Goal: Task Accomplishment & Management: Complete application form

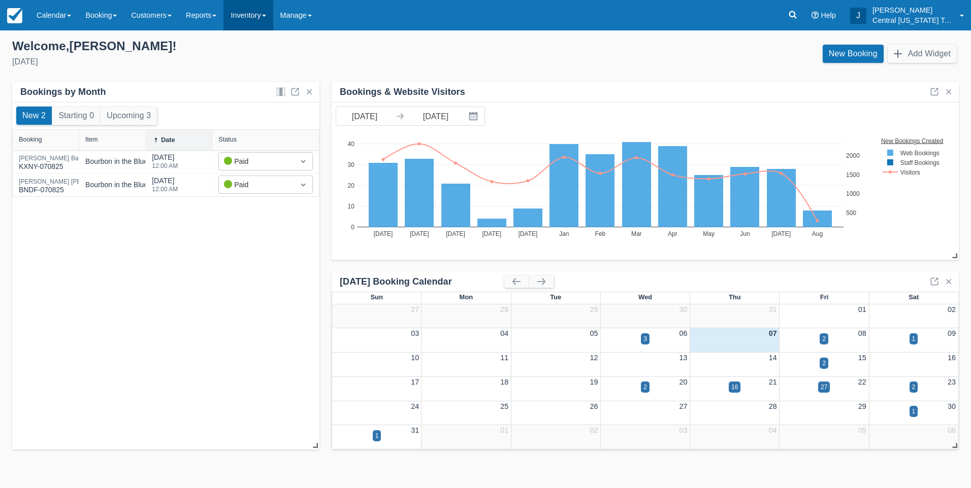
click at [252, 16] on link "Inventory" at bounding box center [247, 15] width 49 height 30
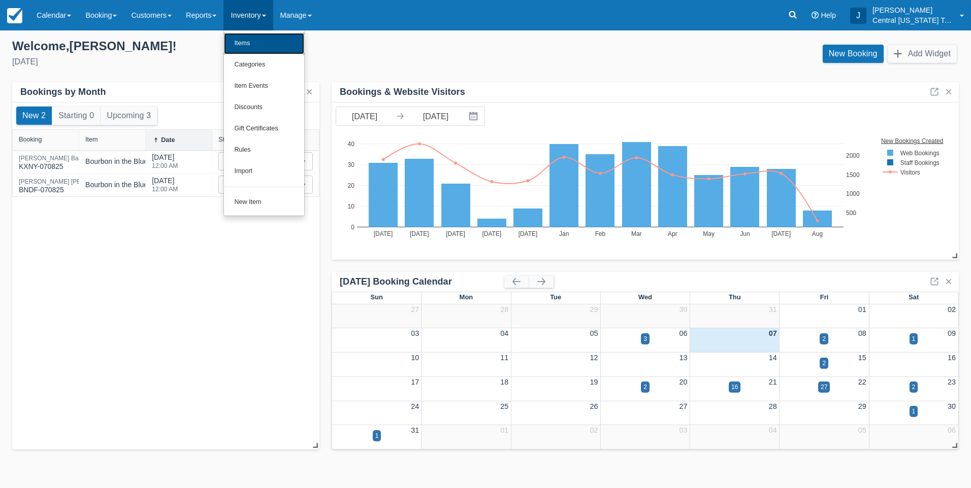
click at [254, 35] on link "Items" at bounding box center [264, 43] width 80 height 21
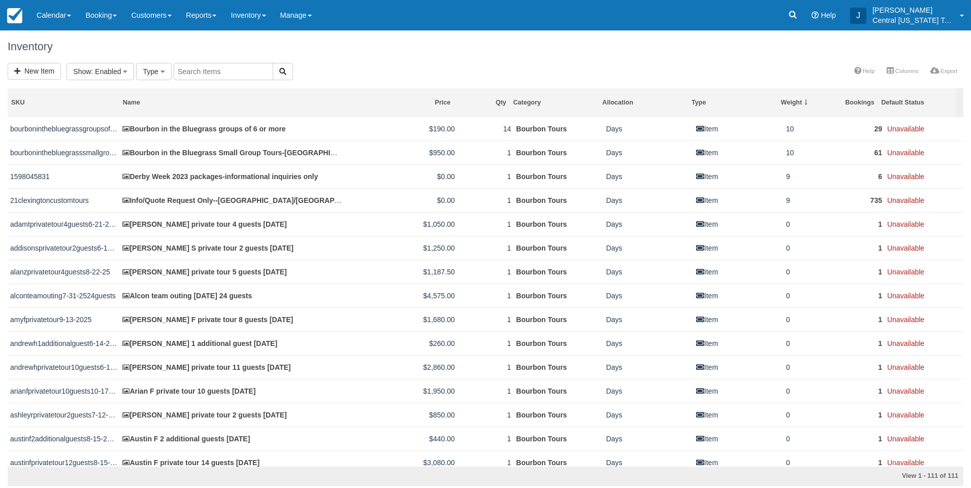
click at [343, 46] on h1 "Inventory" at bounding box center [486, 47] width 956 height 12
click at [47, 73] on link "New Item" at bounding box center [34, 71] width 53 height 17
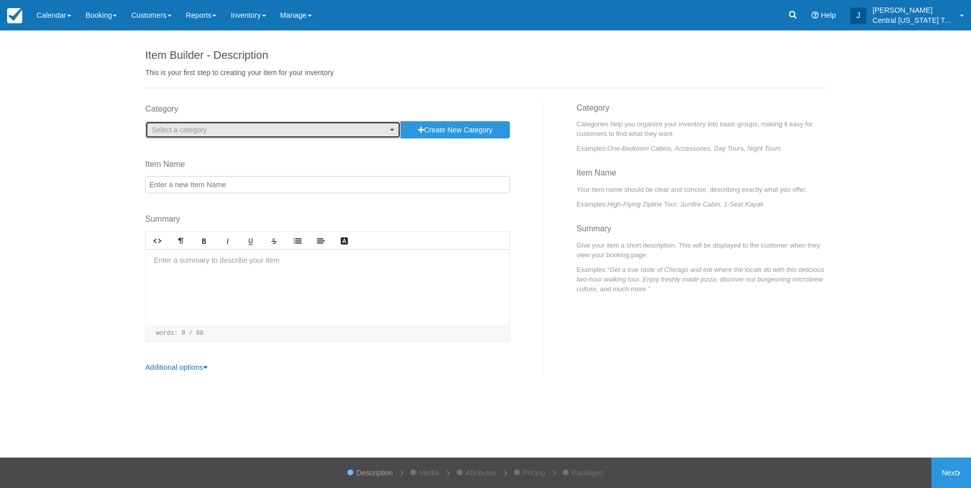
click at [186, 138] on button "Select a category" at bounding box center [272, 129] width 255 height 17
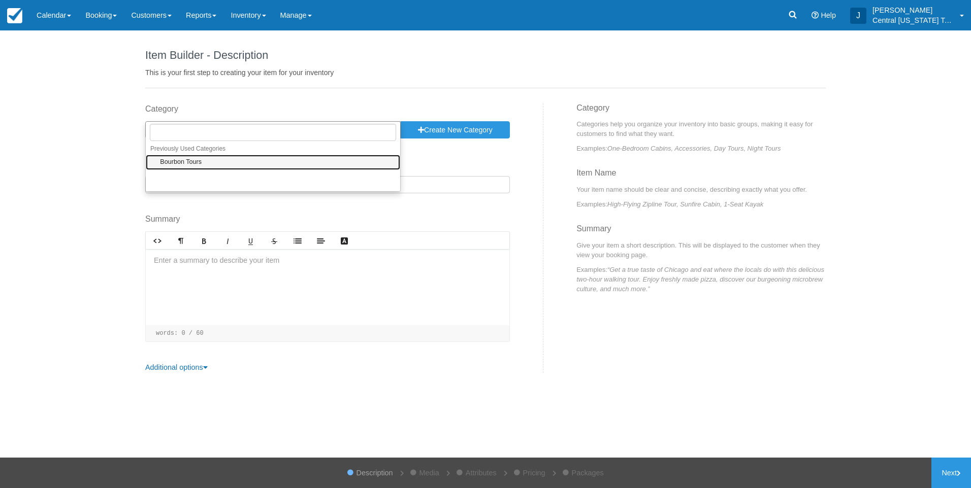
click at [187, 155] on link "Bourbon Tours" at bounding box center [273, 163] width 254 height 16
select select "1"
click at [196, 180] on input "Item Name" at bounding box center [327, 184] width 365 height 17
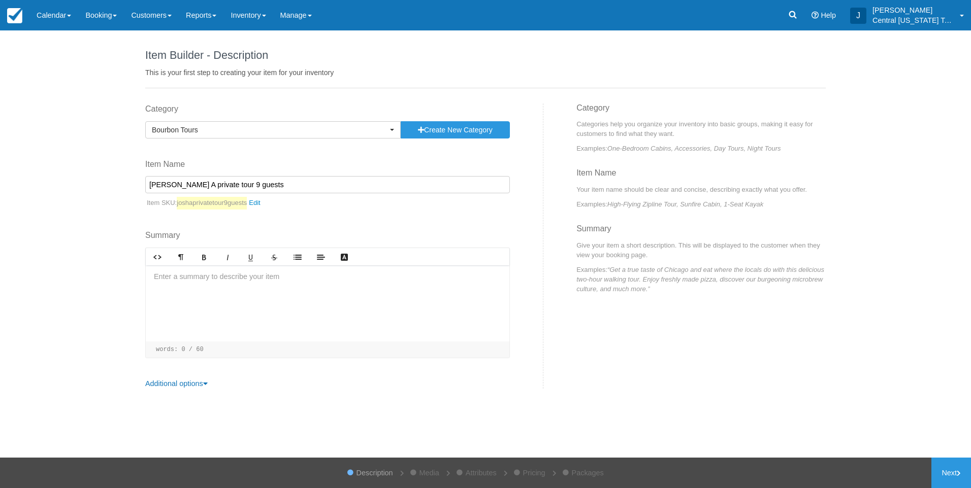
click at [290, 186] on input "Josh A private tour 9 guests" at bounding box center [327, 184] width 365 height 17
click at [313, 184] on input "Josh A private tour 9 guests" at bounding box center [327, 184] width 365 height 17
type input "Josh A private tour 9 guests 9-27-2025"
click at [301, 288] on div at bounding box center [328, 304] width 364 height 76
drag, startPoint x: 251, startPoint y: 299, endPoint x: 252, endPoint y: 293, distance: 5.2
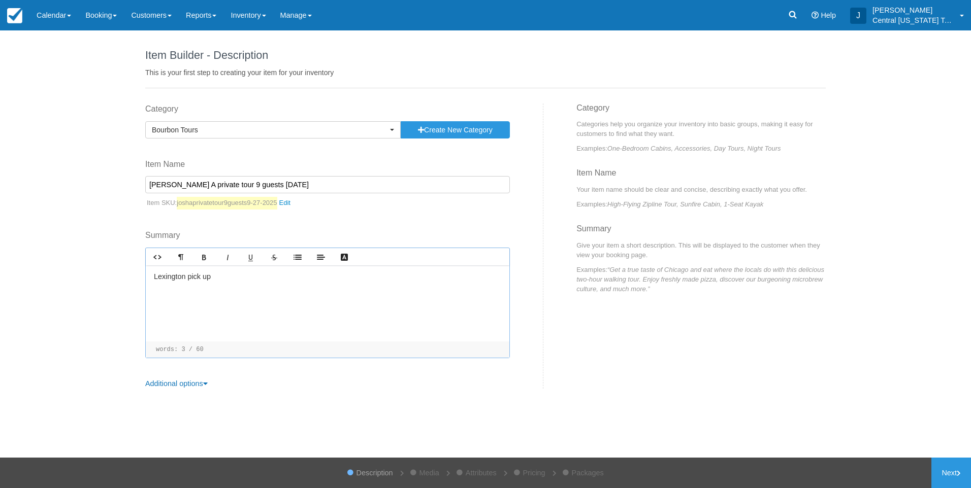
click at [251, 299] on p "﻿" at bounding box center [327, 295] width 347 height 11
click at [193, 293] on p "﻿" at bounding box center [327, 295] width 347 height 11
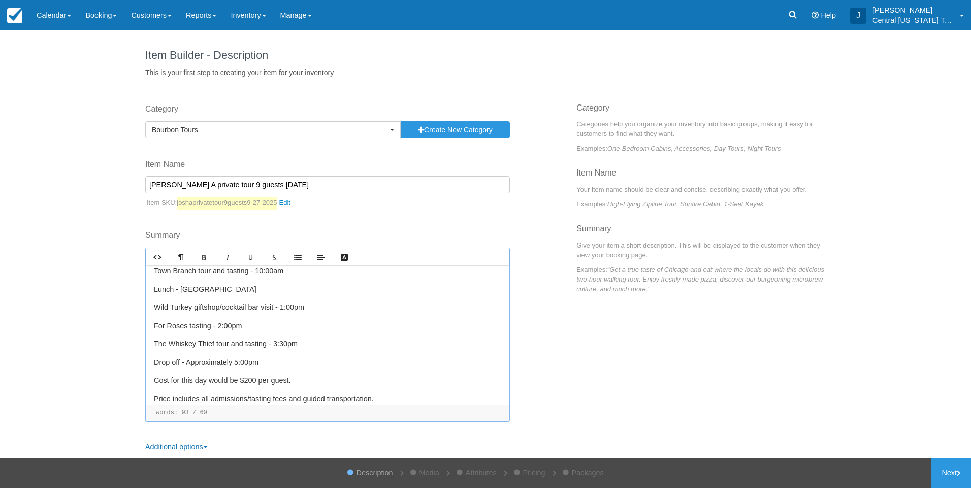
scroll to position [92, 0]
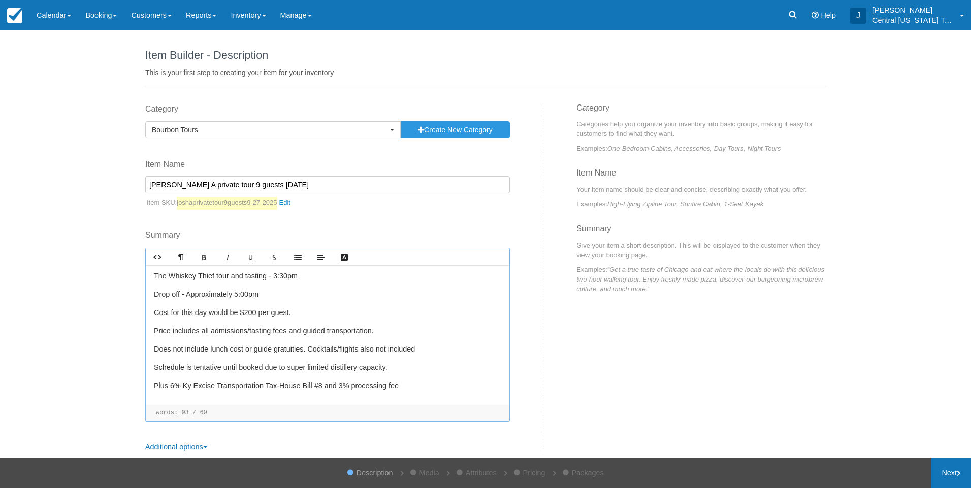
click at [946, 468] on link "Next" at bounding box center [951, 473] width 40 height 30
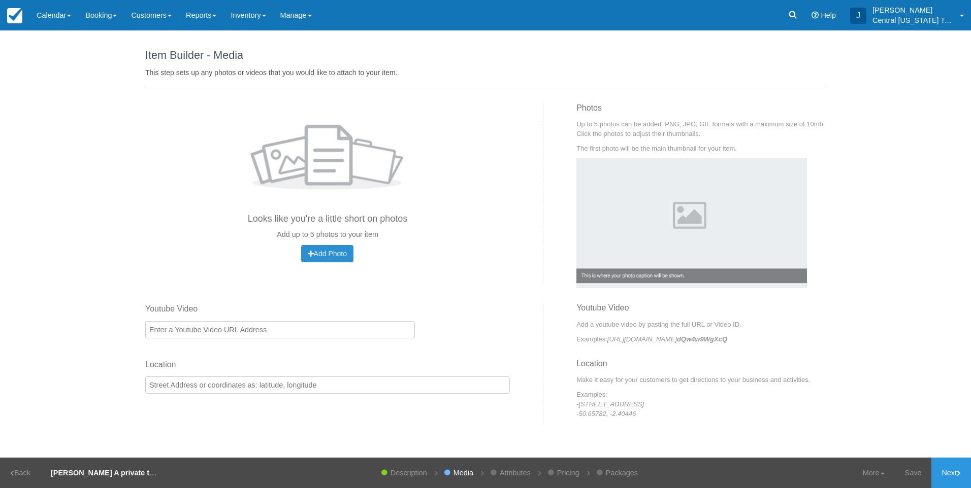
click at [326, 256] on span "Add Photo" at bounding box center [327, 254] width 39 height 8
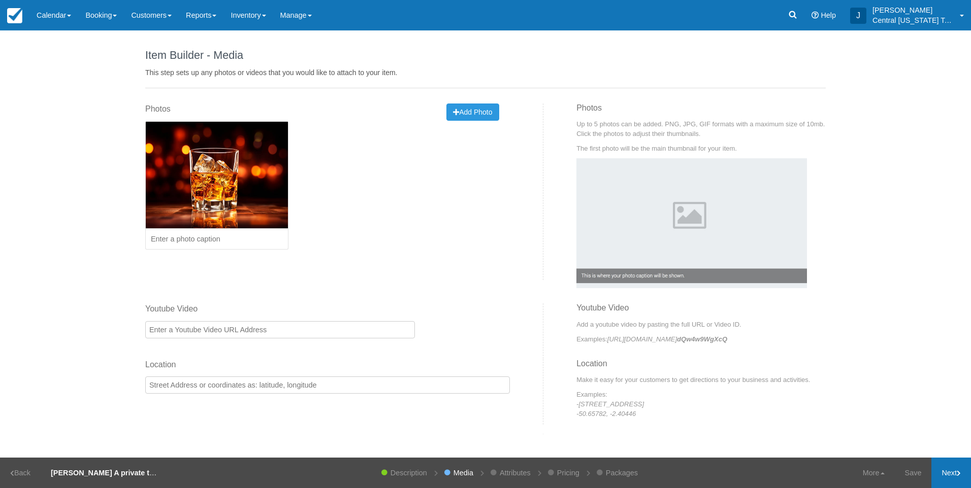
click at [949, 474] on link "Next" at bounding box center [951, 473] width 40 height 30
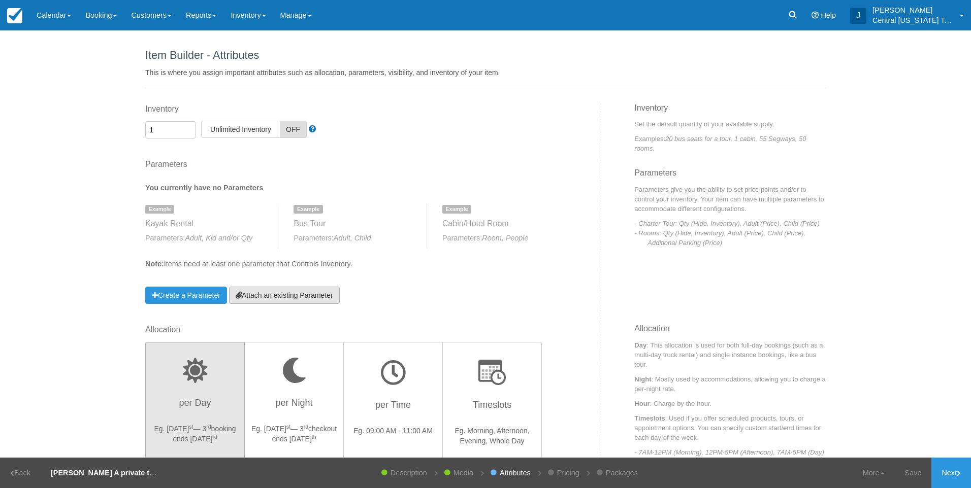
click at [327, 293] on link "Attach an existing Parameter" at bounding box center [284, 295] width 111 height 17
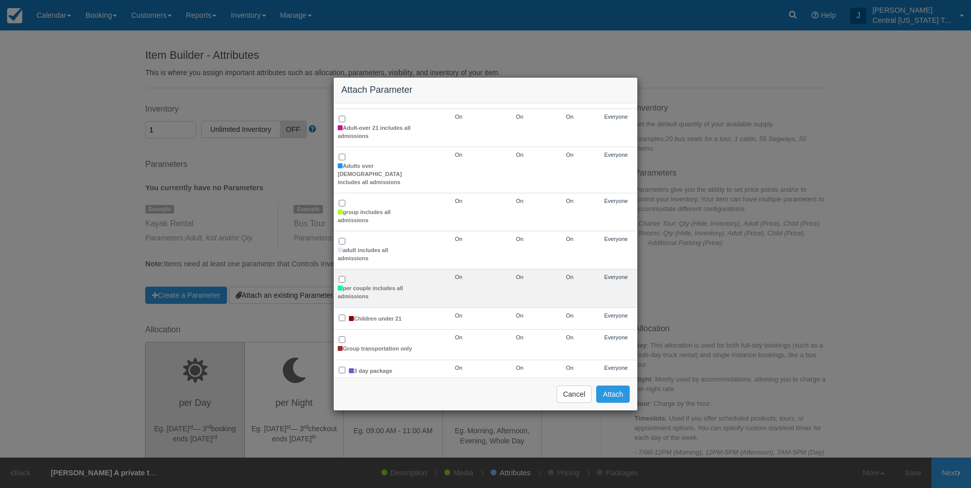
scroll to position [203, 0]
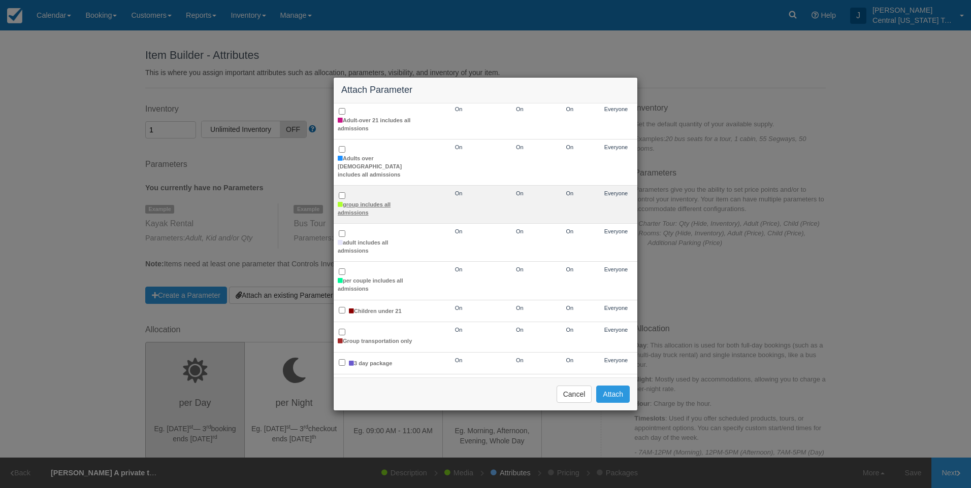
click at [356, 201] on label "group includes all admissions" at bounding box center [378, 209] width 81 height 16
click at [345, 199] on input "group includes all admissions" at bounding box center [342, 195] width 7 height 7
checkbox input "true"
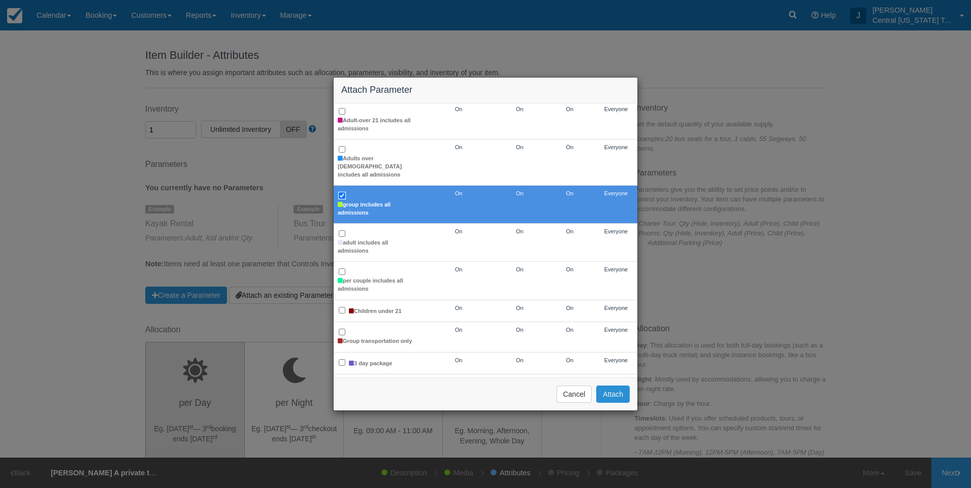
click at [607, 391] on button "Attach" at bounding box center [613, 394] width 34 height 17
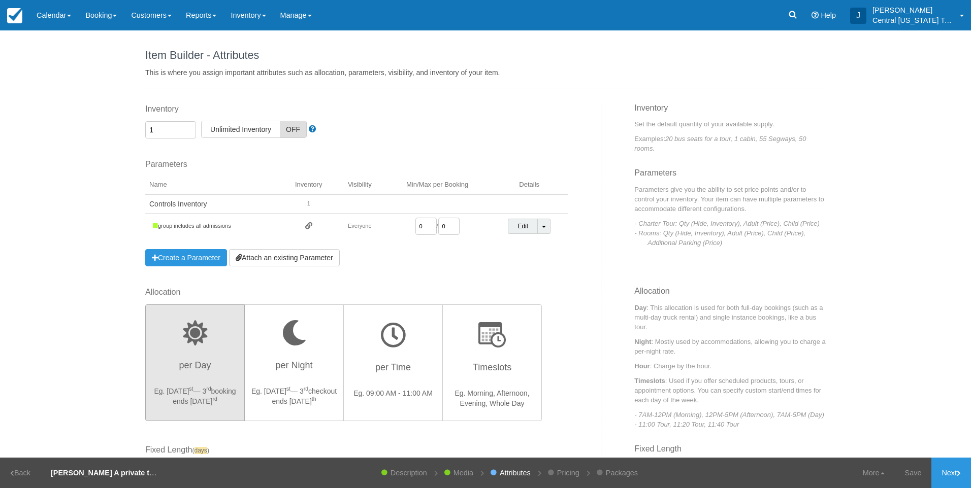
drag, startPoint x: 429, startPoint y: 227, endPoint x: 394, endPoint y: 228, distance: 34.0
click at [396, 229] on td "0 / 0" at bounding box center [437, 227] width 107 height 26
type input "1"
click at [485, 266] on div "Parameters You currently have no Parameters Example Kayak Rental Parameters: Ad…" at bounding box center [356, 213] width 422 height 108
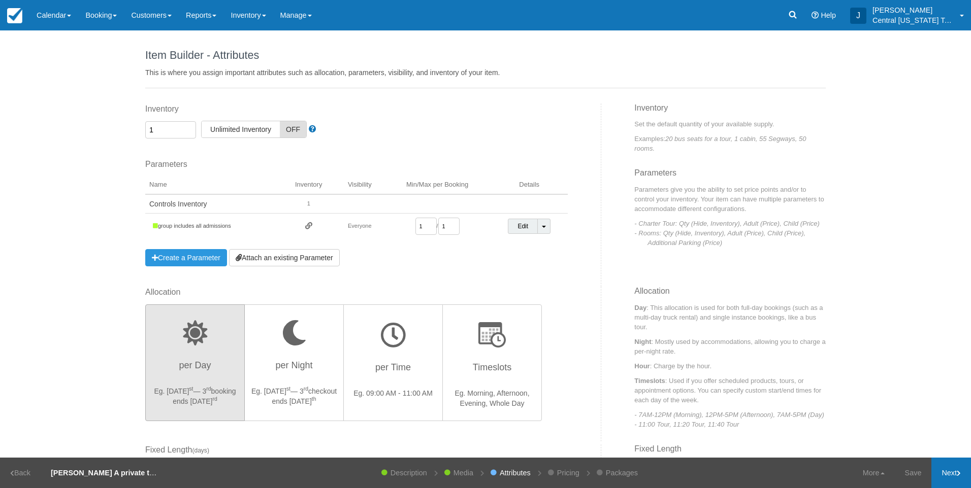
click at [937, 473] on link "Next" at bounding box center [951, 473] width 40 height 30
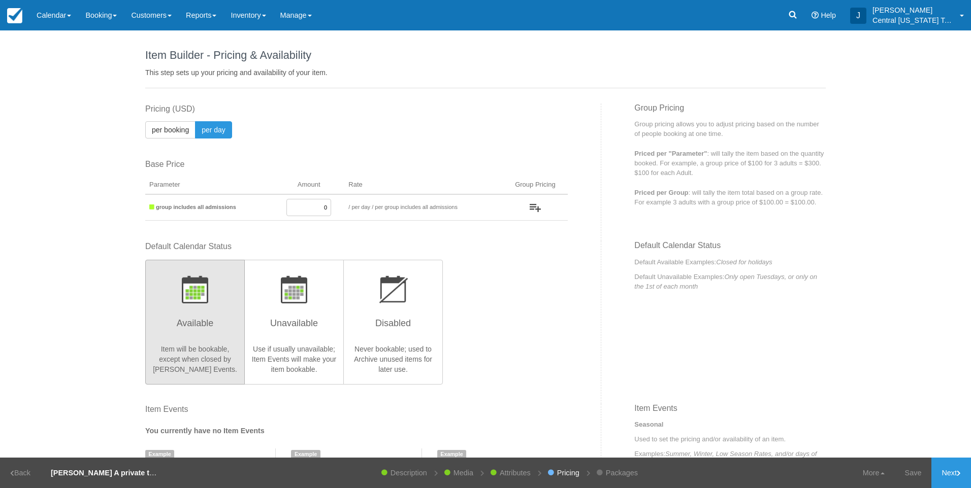
drag, startPoint x: 303, startPoint y: 205, endPoint x: 491, endPoint y: 180, distance: 190.1
click at [481, 183] on table "Parameter Amount Rate Group Pricing to / per booking per day / Priced per Qty P…" at bounding box center [356, 198] width 422 height 45
type input "1800"
click at [528, 328] on div "Default Calendar Status Available Item will be bookable, except when closed by …" at bounding box center [356, 312] width 422 height 143
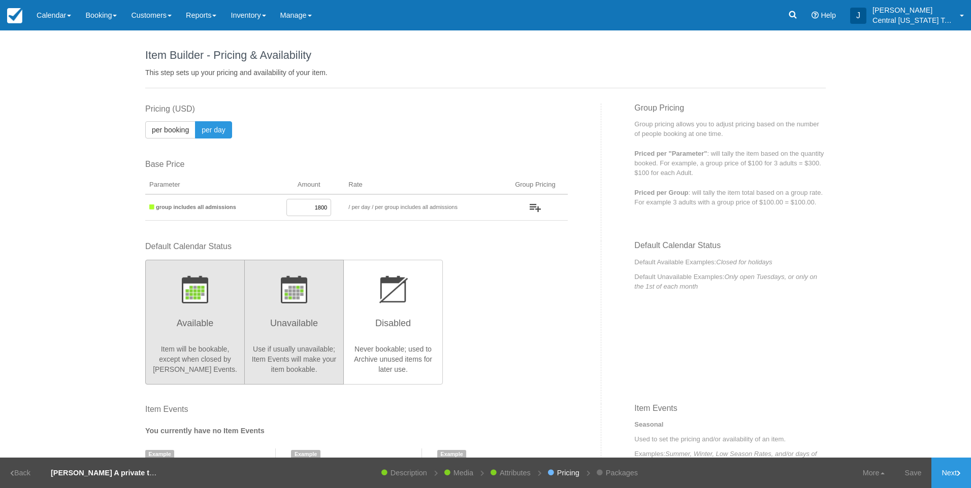
click at [309, 314] on h3 "Unavailable" at bounding box center [294, 326] width 86 height 25
radio input "true"
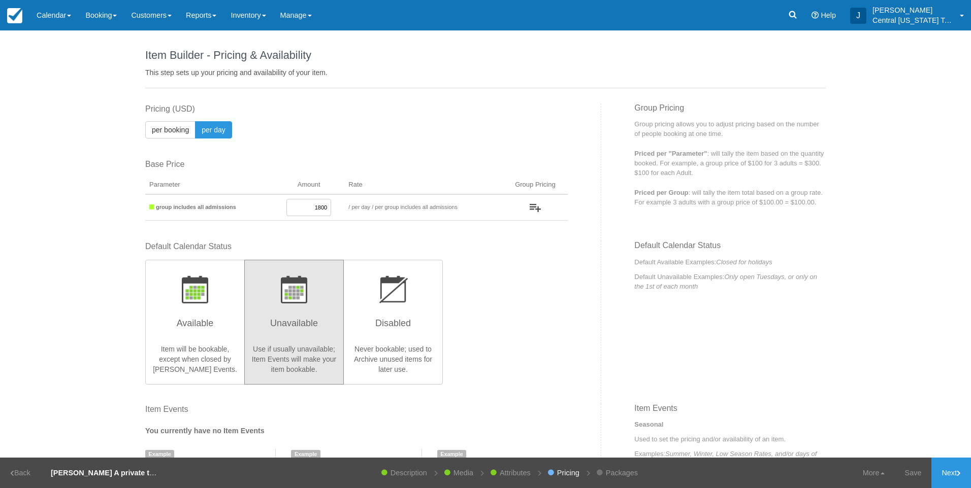
click at [525, 342] on div "Default Calendar Status Available Item will be bookable, except when closed by …" at bounding box center [356, 312] width 422 height 143
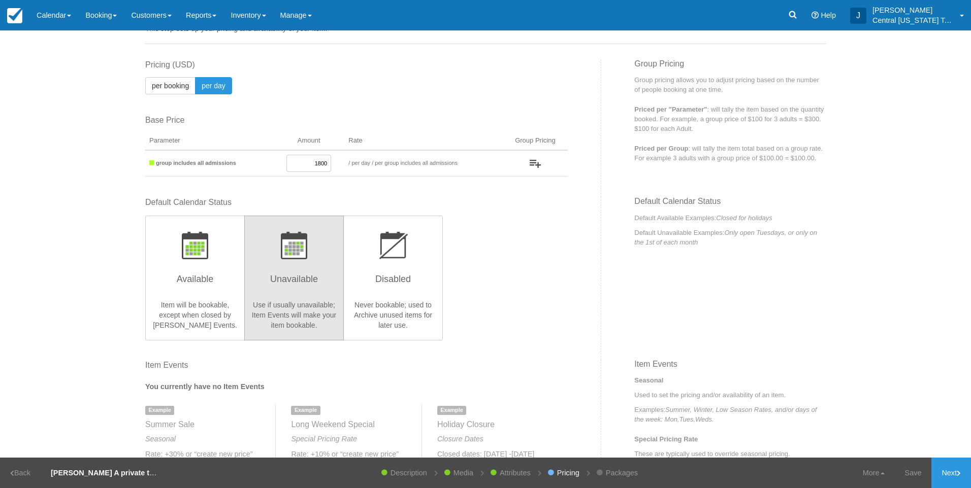
scroll to position [51, 0]
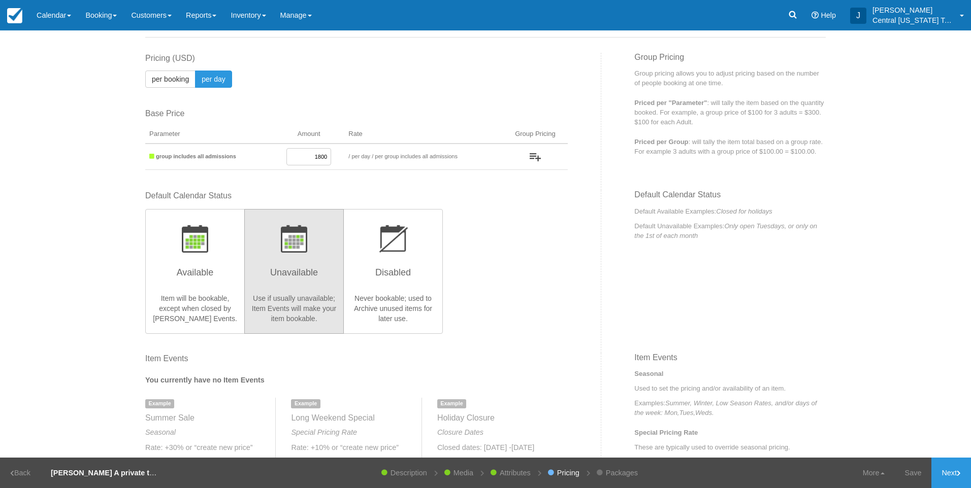
click at [503, 238] on div "Default Calendar Status Available Item will be bookable, except when closed by …" at bounding box center [356, 261] width 422 height 143
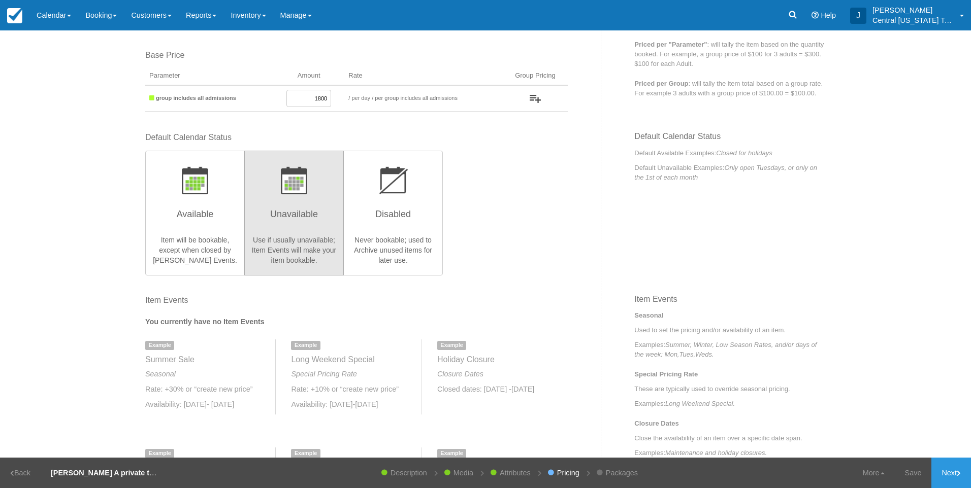
scroll to position [0, 0]
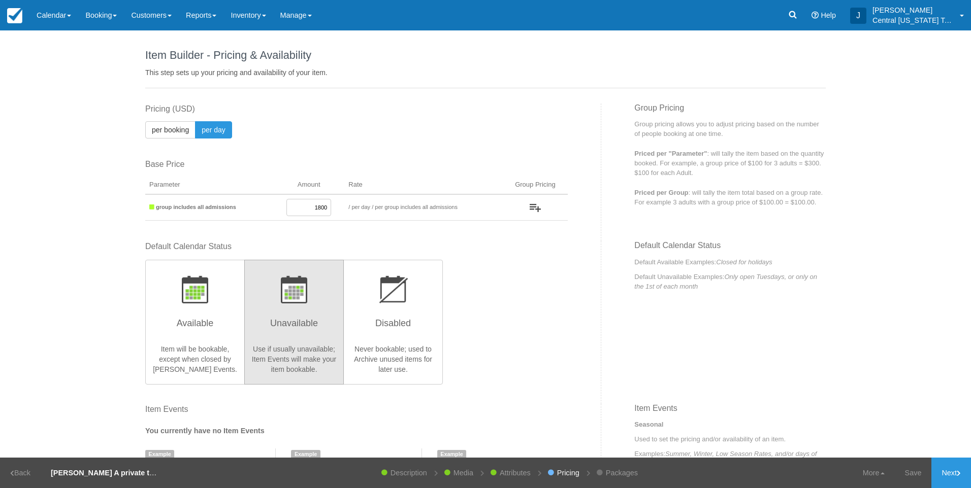
click at [431, 130] on div "Pricing (USD) per booking per 24H per day" at bounding box center [356, 121] width 422 height 35
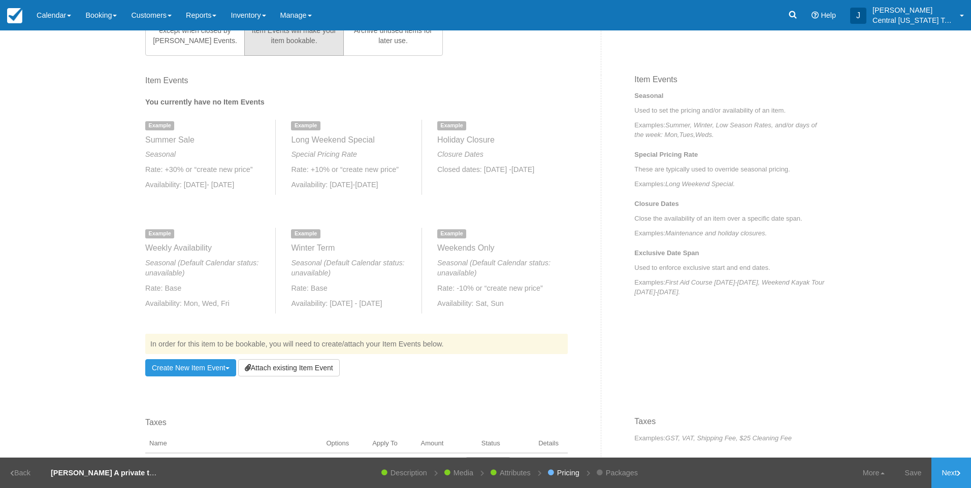
scroll to position [501, 0]
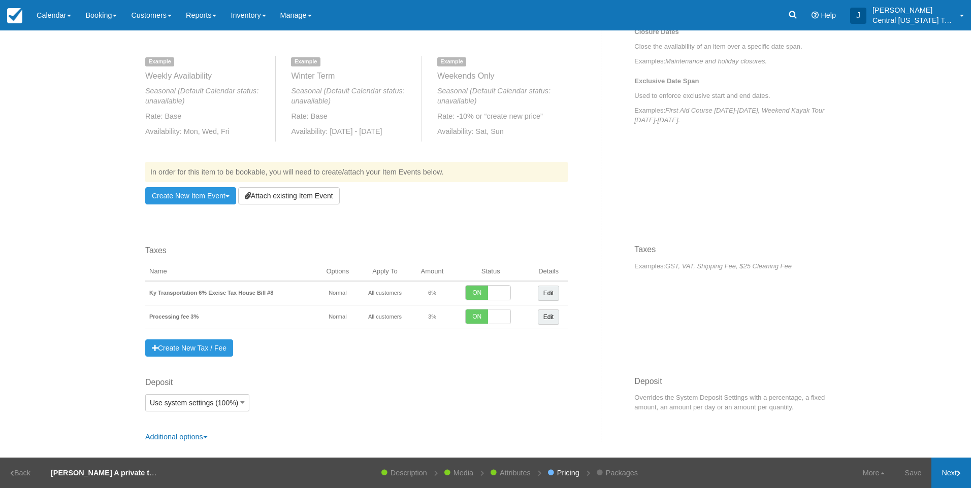
click at [949, 471] on link "Next" at bounding box center [951, 473] width 40 height 30
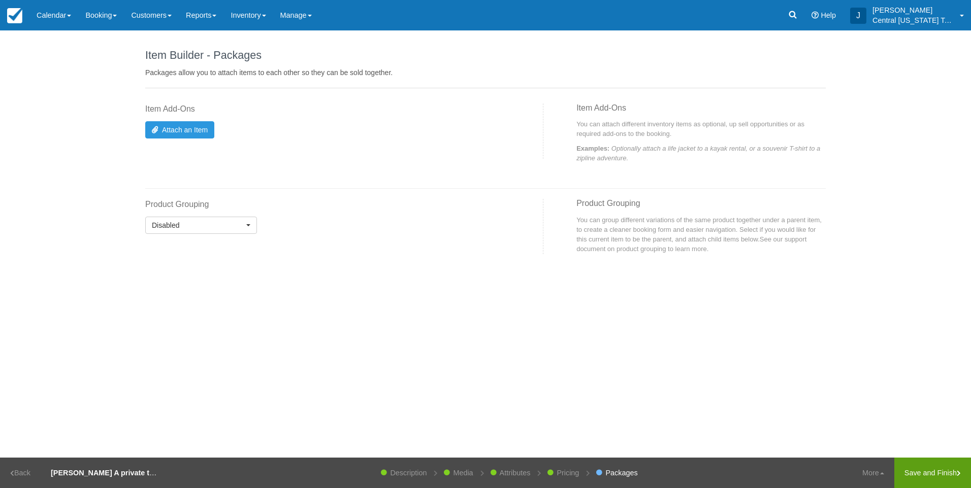
click at [924, 468] on link "Save and Finish" at bounding box center [932, 473] width 77 height 30
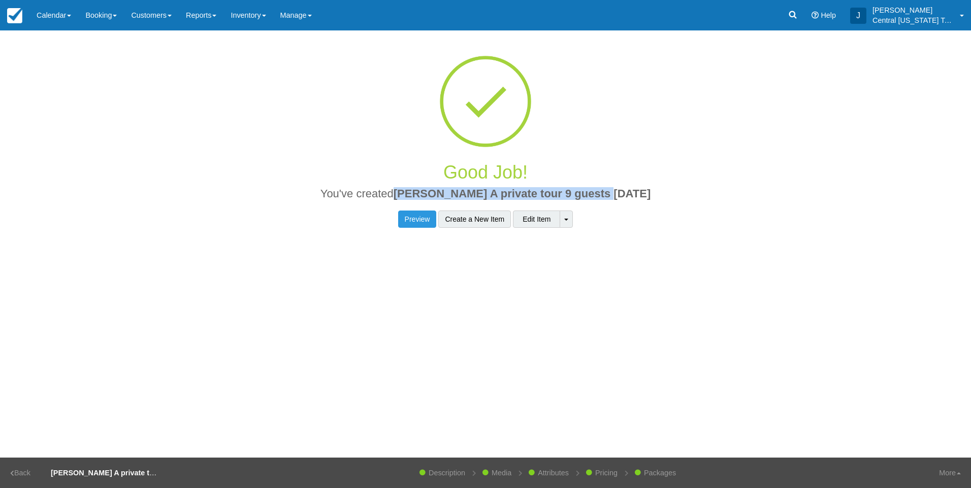
drag, startPoint x: 651, startPoint y: 196, endPoint x: 422, endPoint y: 196, distance: 229.0
click at [422, 196] on h2 "You've created Josh A private tour 9 guests 9-27-2025" at bounding box center [485, 197] width 665 height 18
drag, startPoint x: 422, startPoint y: 196, endPoint x: 430, endPoint y: 195, distance: 7.7
copy span "[PERSON_NAME] A private tour 9 guests [DATE]"
click at [256, 13] on link "Inventory" at bounding box center [247, 15] width 49 height 30
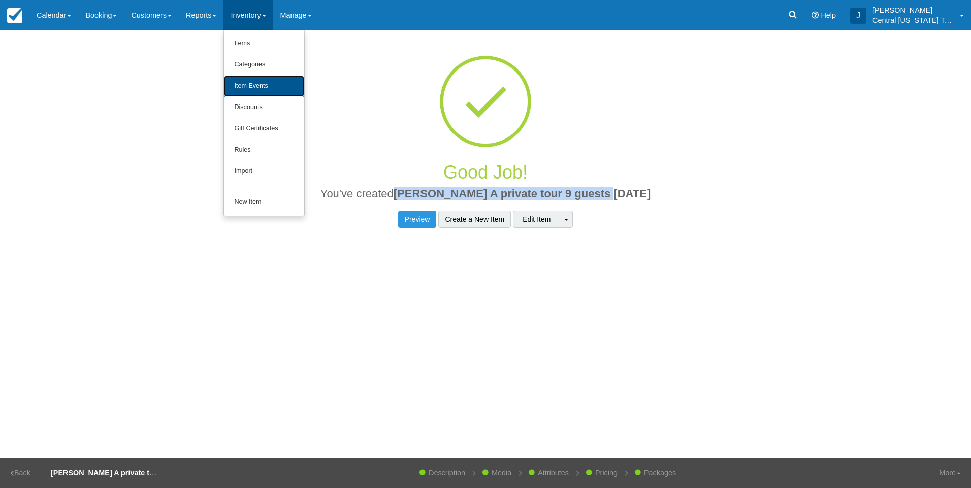
click at [274, 92] on link "Item Events" at bounding box center [264, 86] width 80 height 21
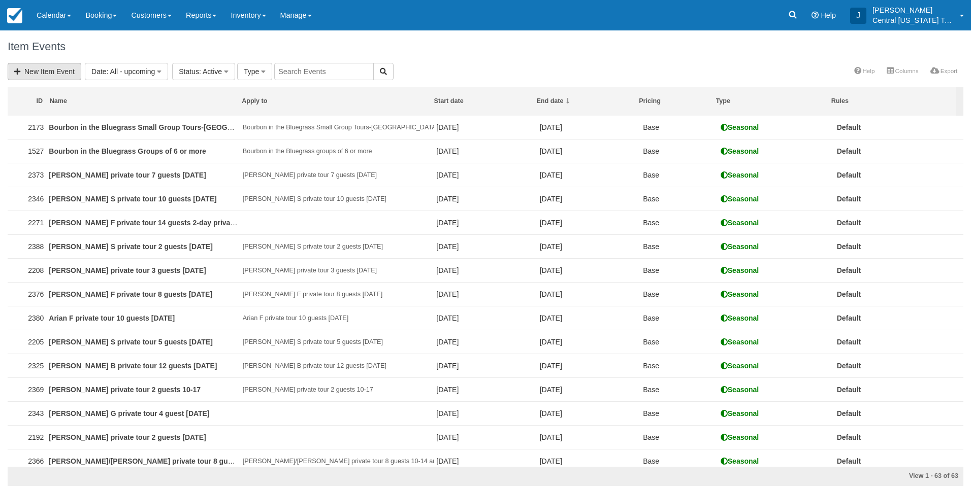
click at [62, 72] on link "New Item Event" at bounding box center [45, 71] width 74 height 17
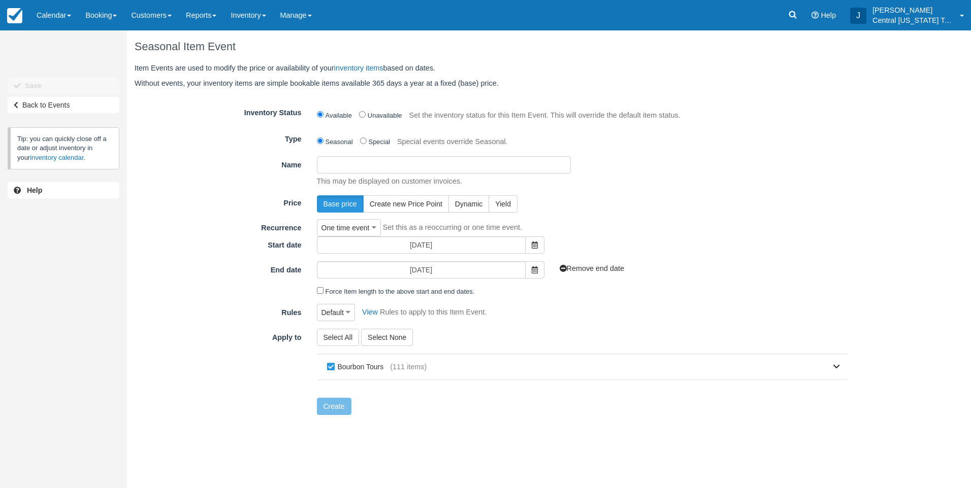
click at [384, 162] on input "Name" at bounding box center [444, 164] width 254 height 17
paste input "[PERSON_NAME] A private tour 9 guests [DATE]"
type input "[PERSON_NAME] A private tour 9 guests [DATE]"
drag, startPoint x: 753, startPoint y: 200, endPoint x: 747, endPoint y: 202, distance: 6.4
click at [748, 202] on div "Base price Create new Price Point Dynamic [GEOGRAPHIC_DATA]" at bounding box center [582, 203] width 546 height 17
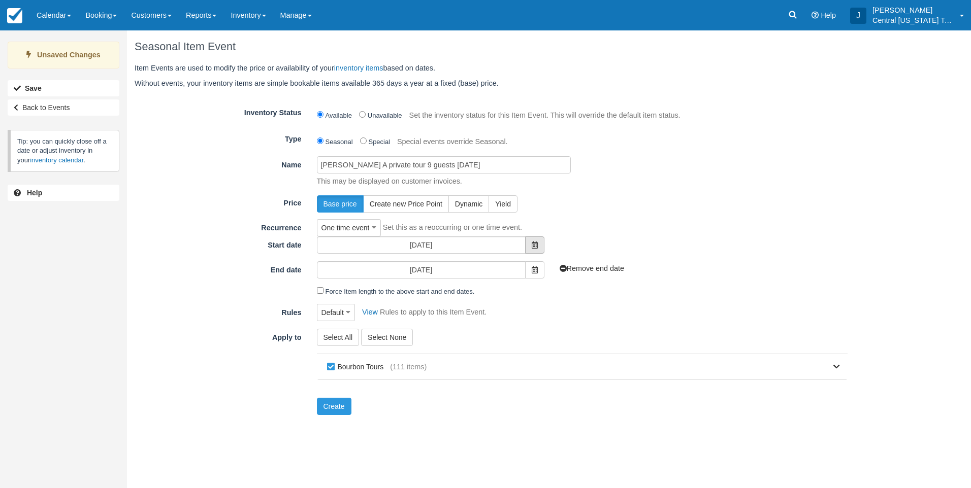
click at [536, 247] on icon at bounding box center [535, 245] width 6 height 7
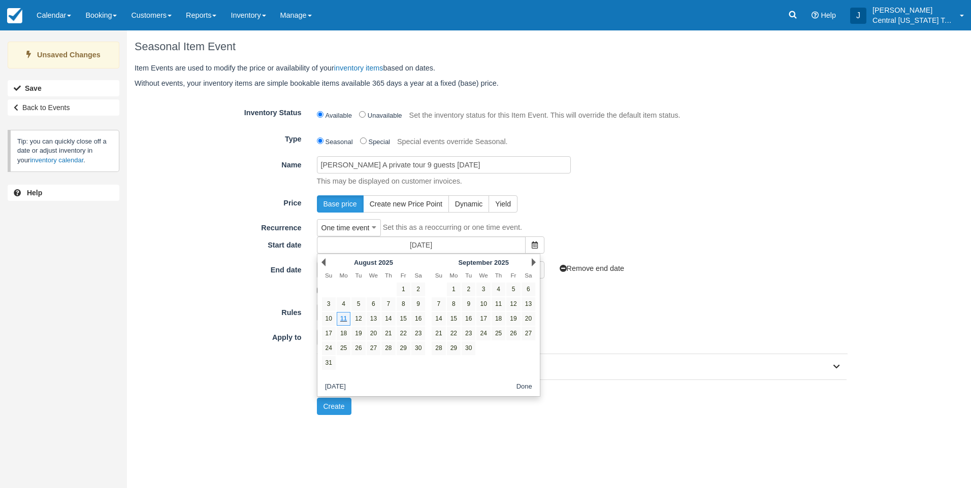
click at [530, 263] on div "Next [DATE]" at bounding box center [484, 262] width 110 height 14
click at [530, 333] on link "27" at bounding box center [528, 334] width 14 height 14
type input "[DATE]"
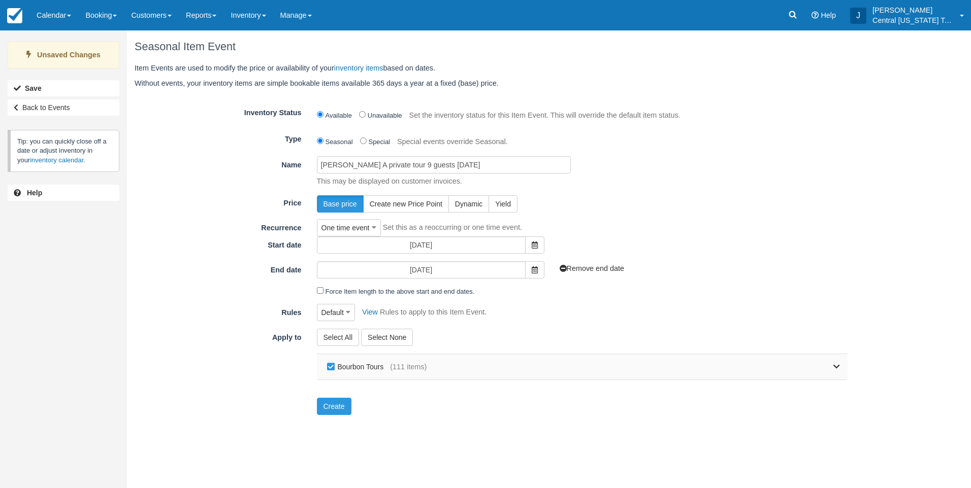
click at [398, 364] on span "(111 items)" at bounding box center [408, 367] width 37 height 11
click at [370, 369] on label "Bourbon Tours" at bounding box center [357, 366] width 66 height 15
checkbox input "false"
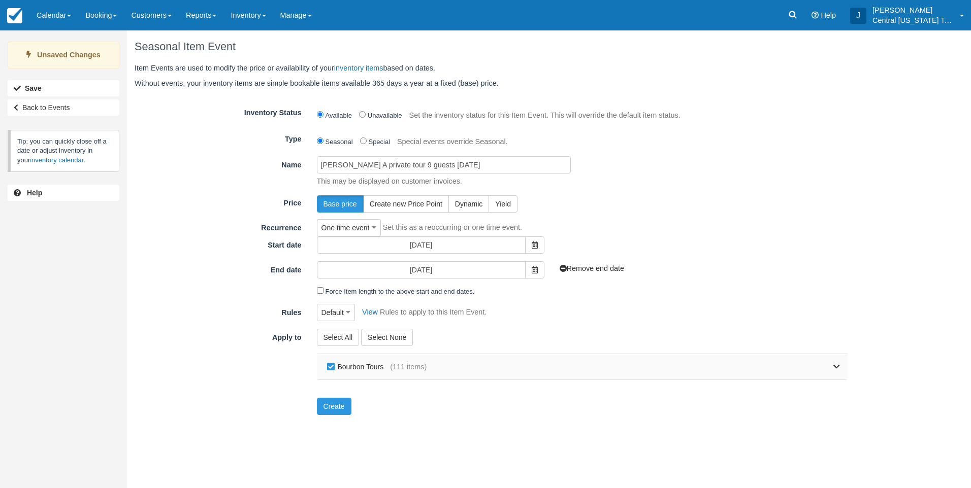
checkbox input "false"
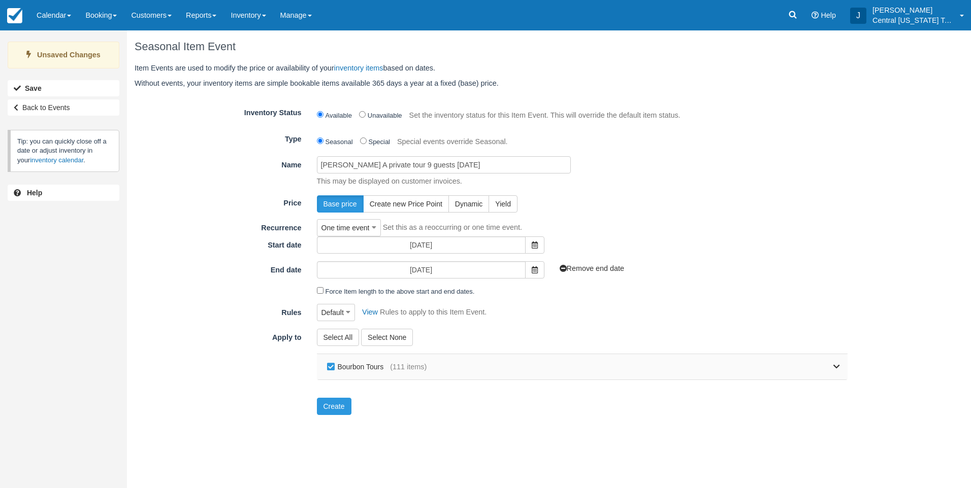
checkbox input "false"
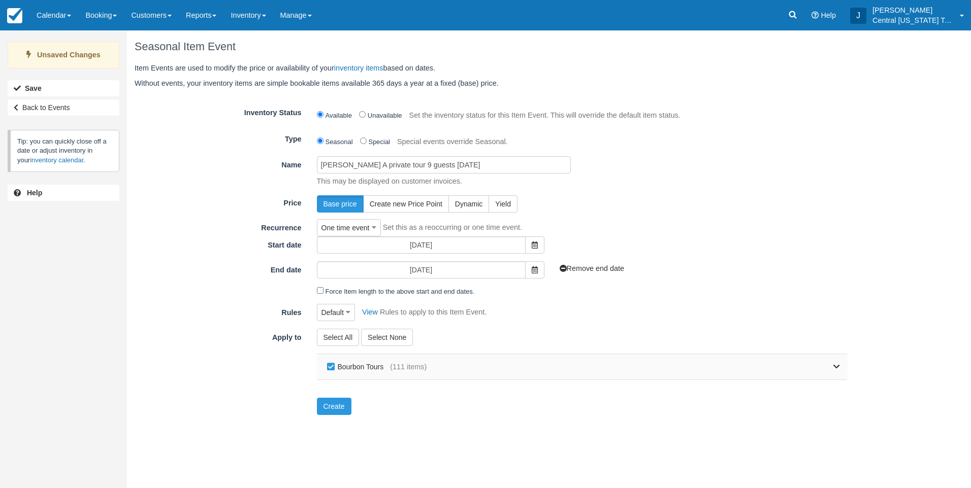
checkbox input "false"
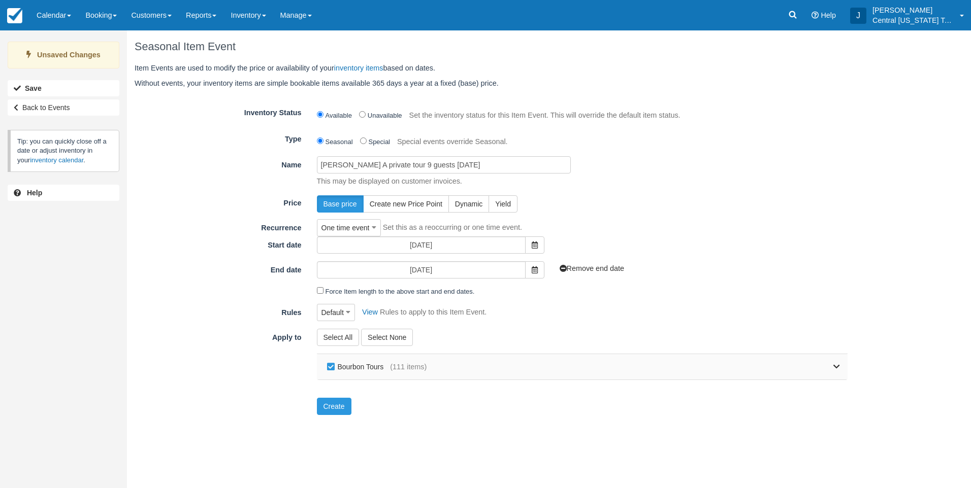
checkbox input "false"
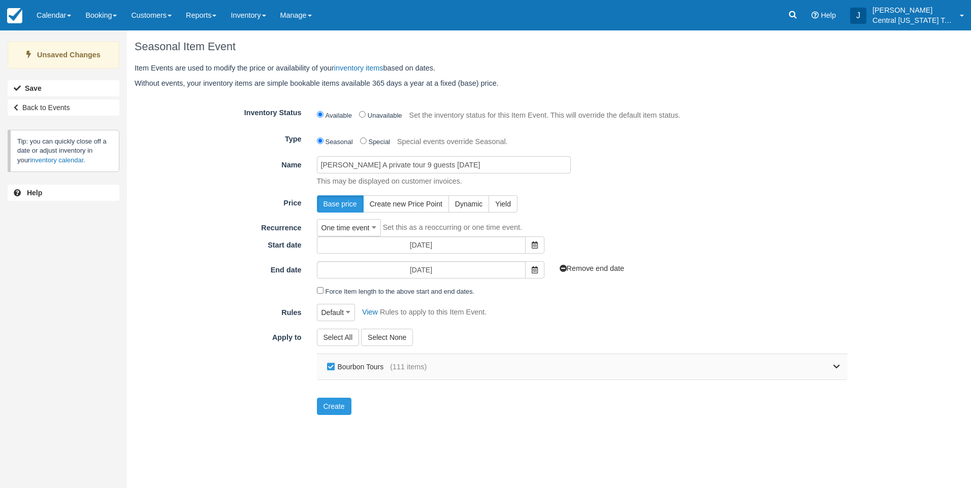
checkbox input "false"
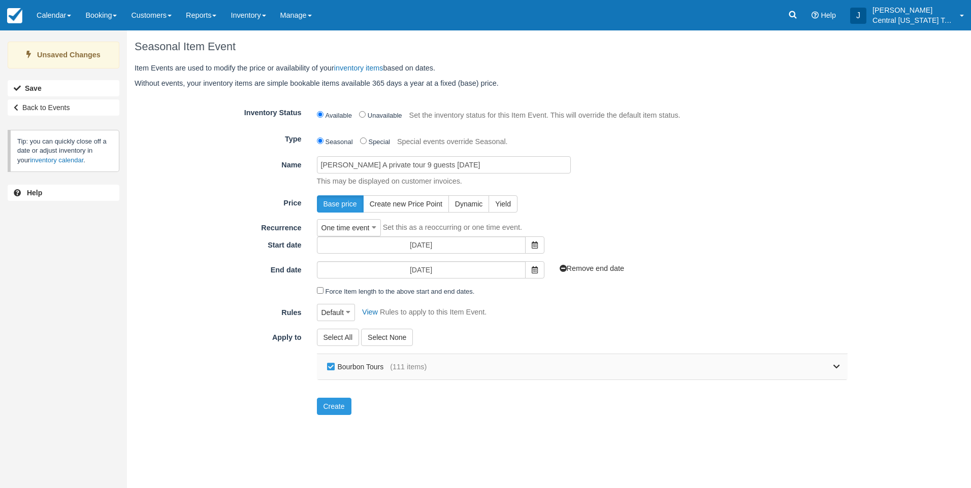
checkbox input "false"
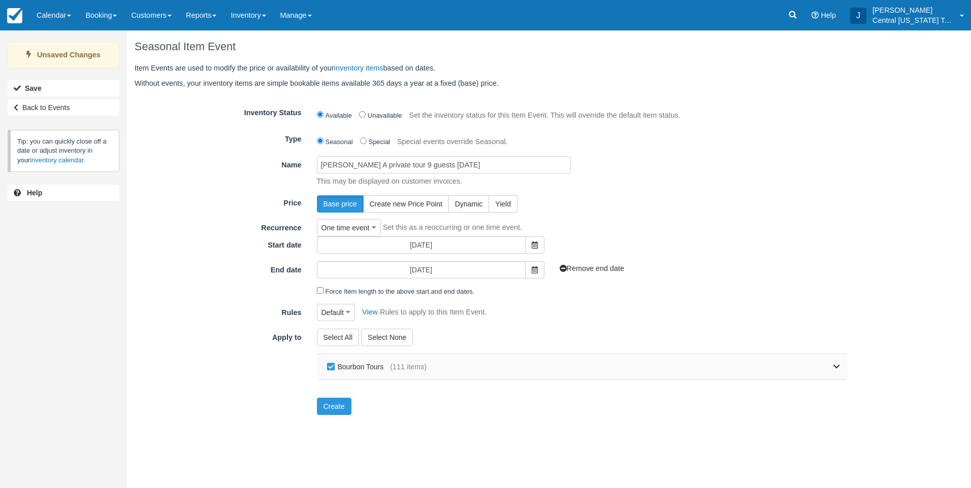
checkbox input "false"
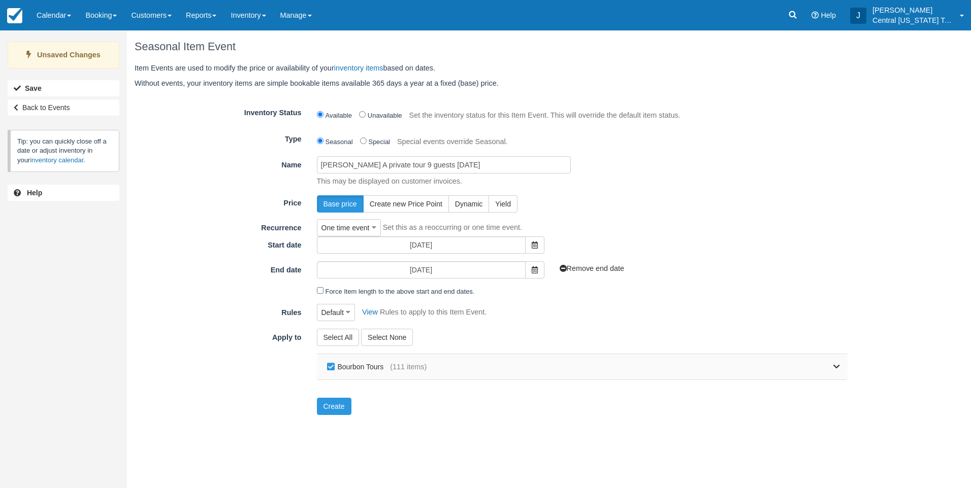
checkbox input "false"
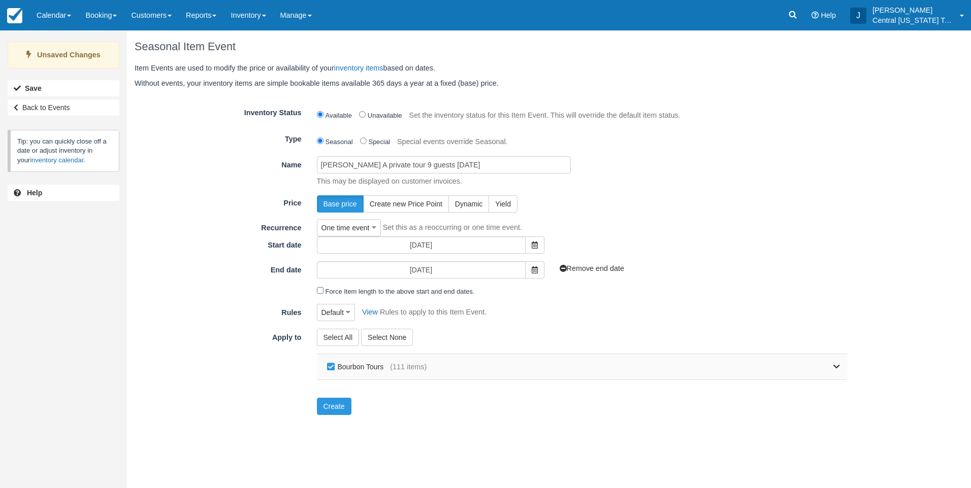
checkbox input "false"
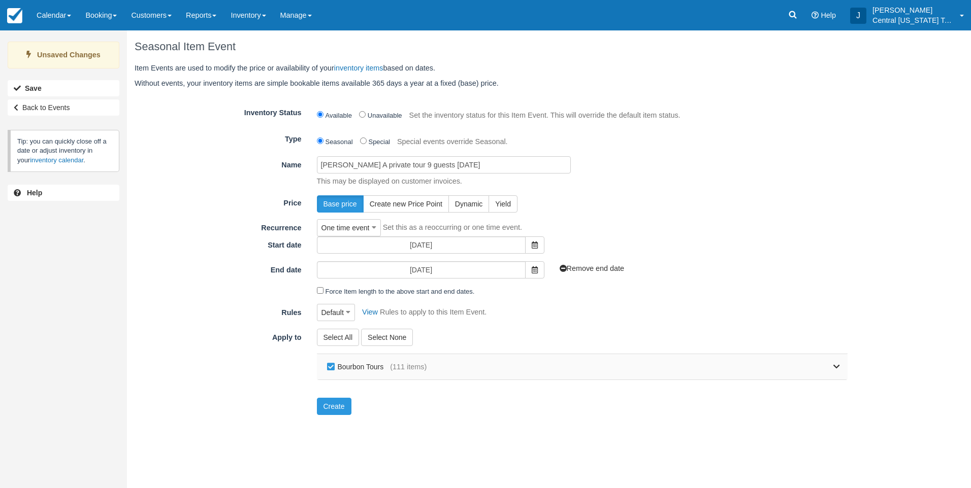
checkbox input "false"
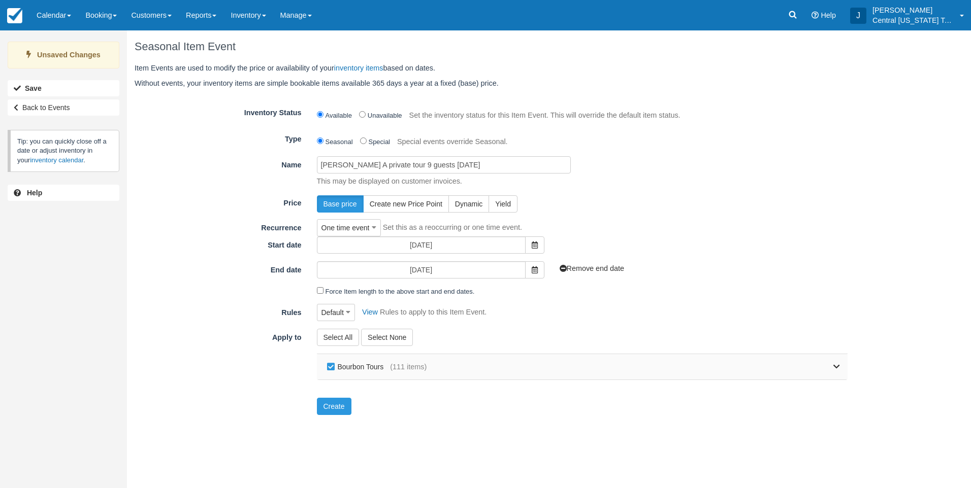
checkbox input "false"
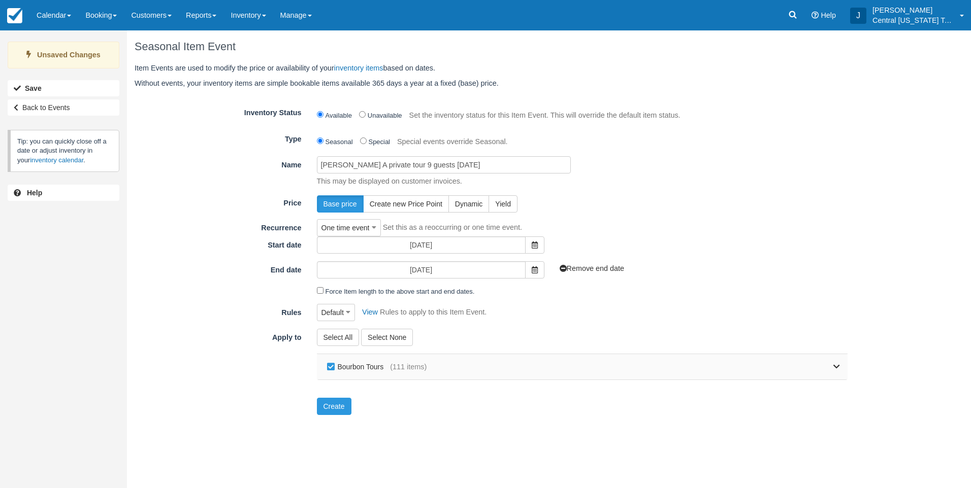
checkbox input "false"
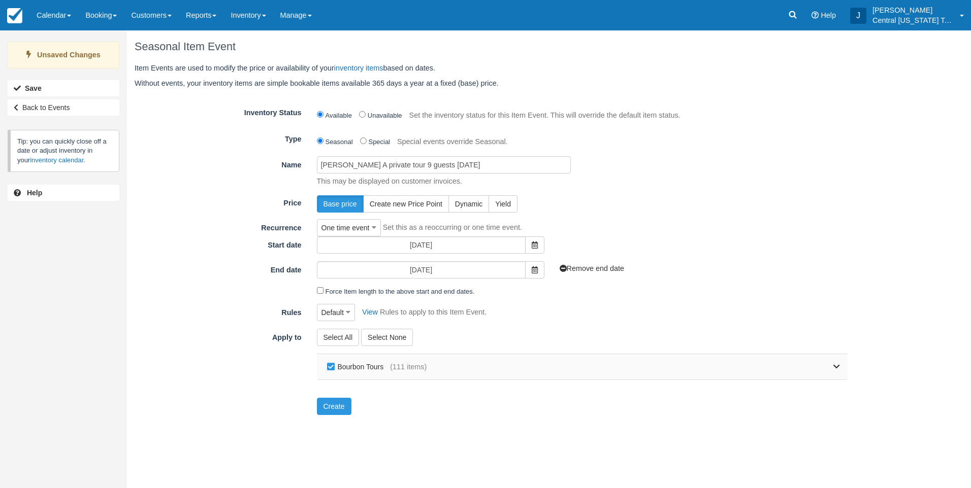
checkbox input "false"
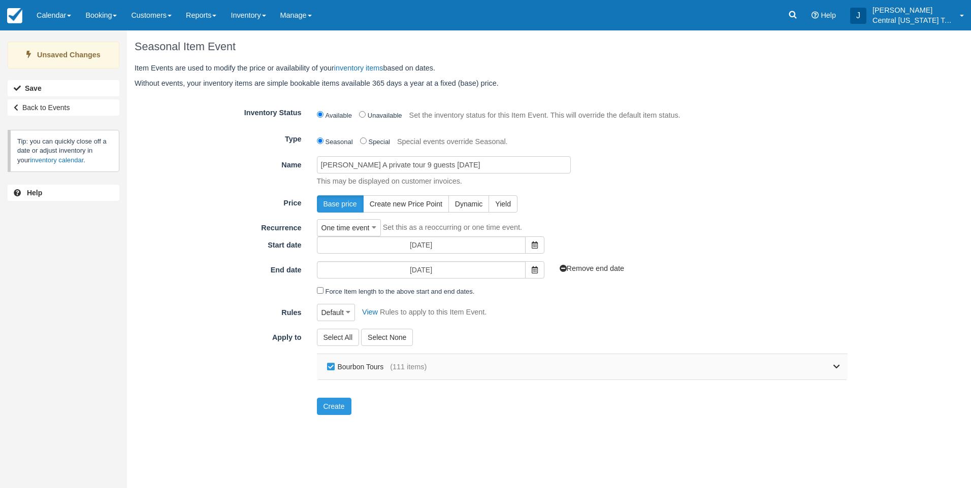
checkbox input "false"
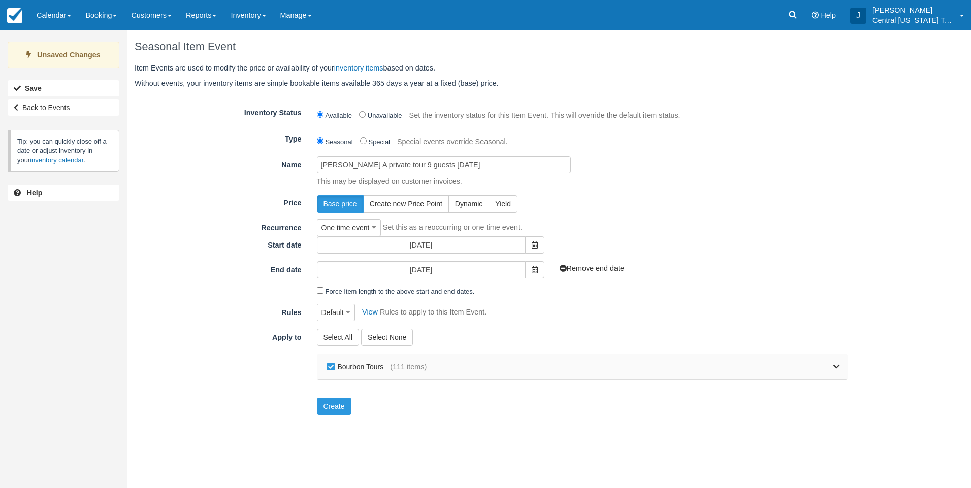
checkbox input "false"
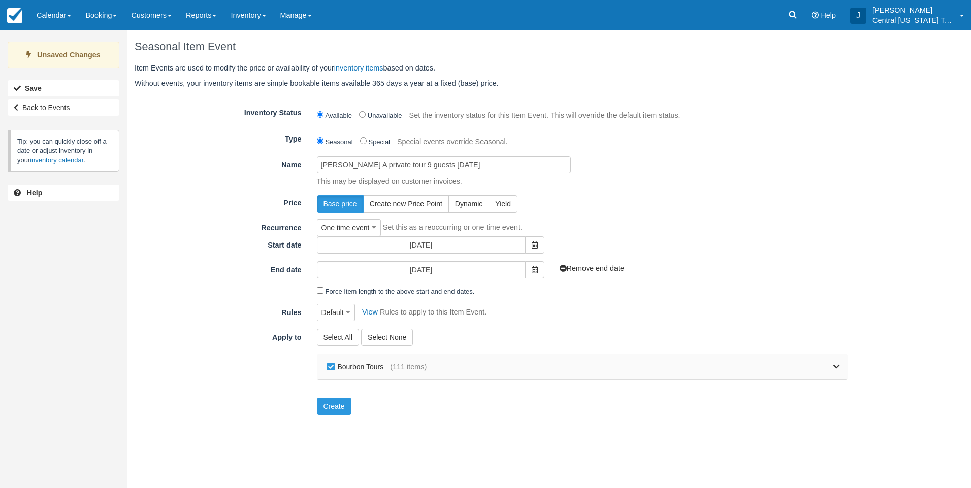
checkbox input "false"
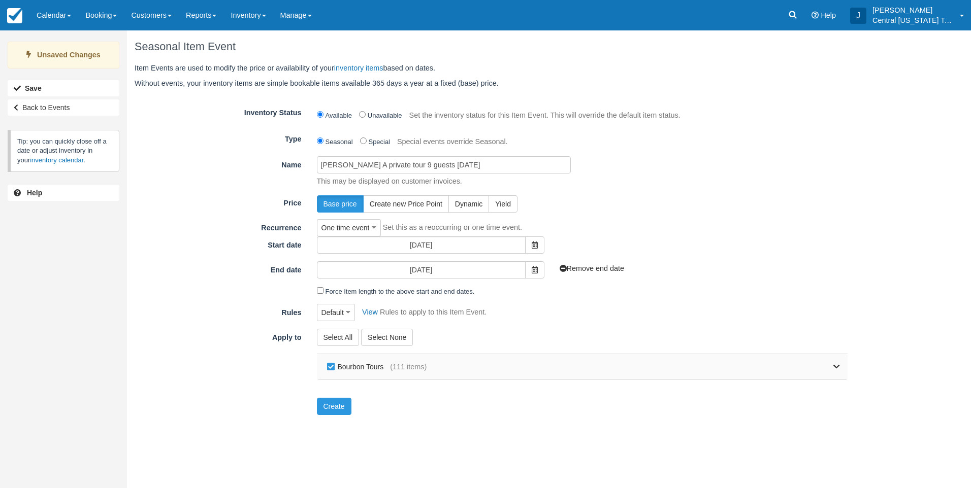
checkbox input "false"
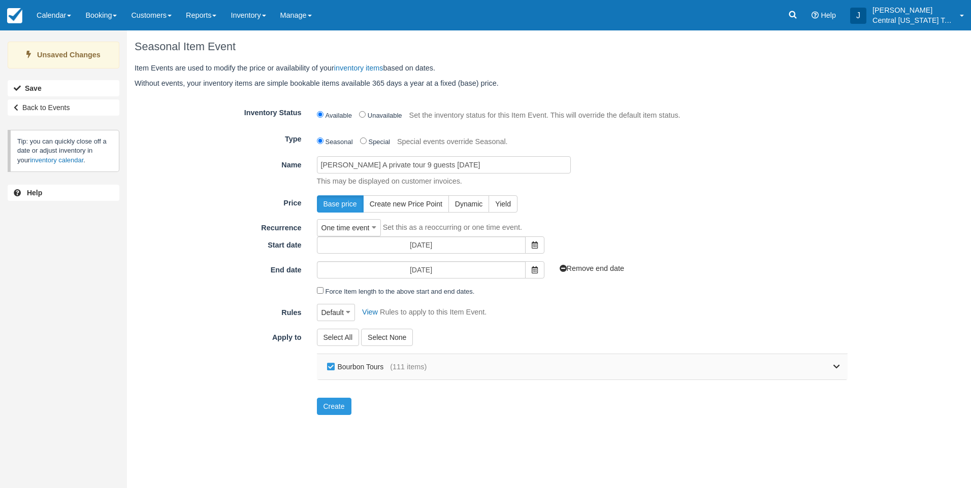
checkbox input "false"
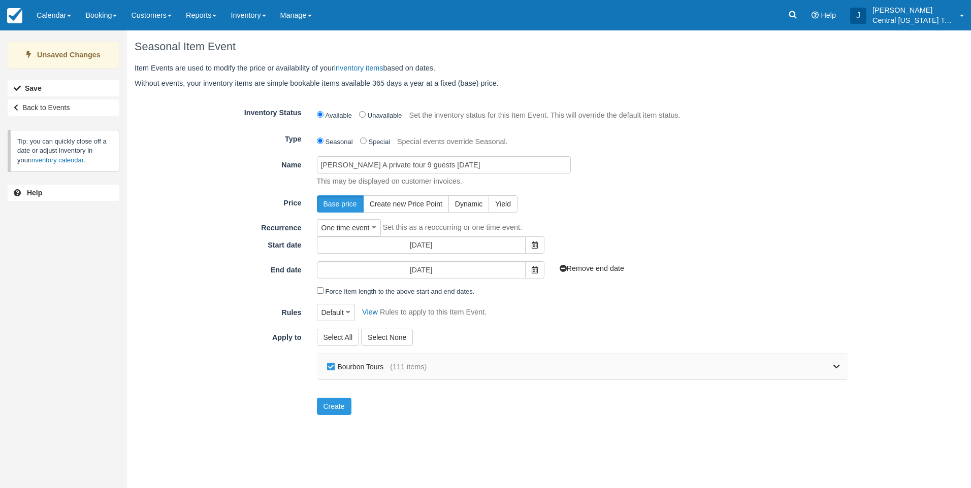
checkbox input "false"
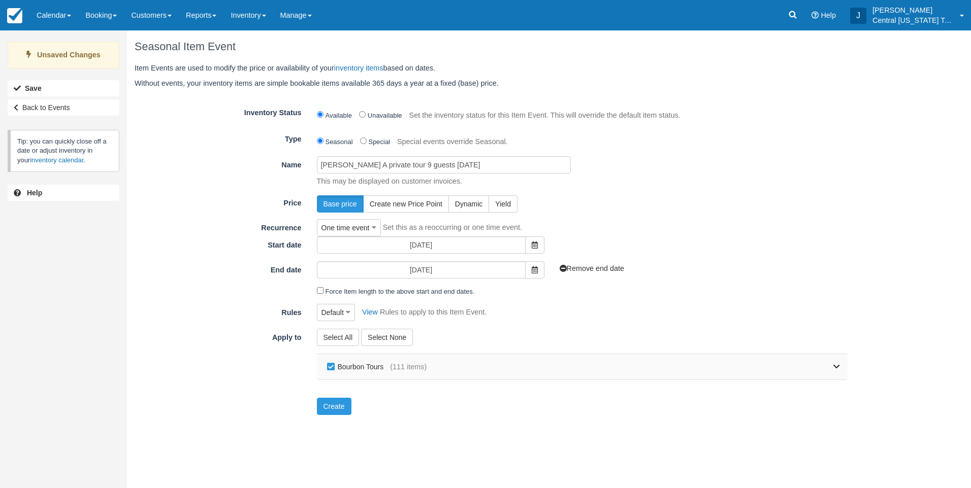
checkbox input "false"
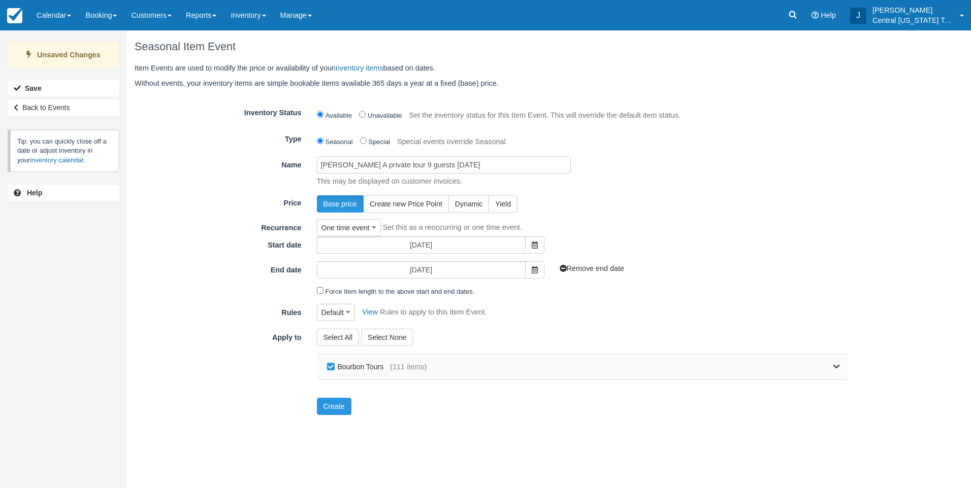
checkbox input "false"
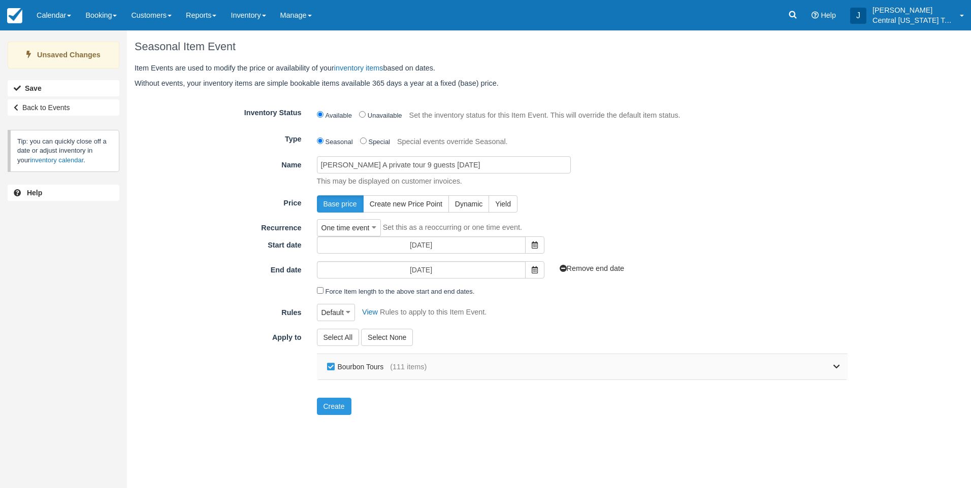
checkbox input "false"
click at [830, 367] on link at bounding box center [632, 366] width 413 height 25
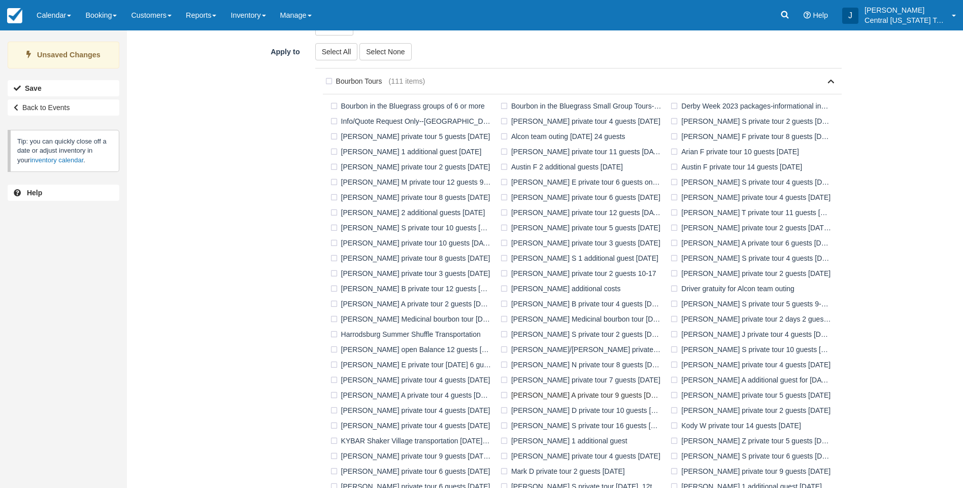
scroll to position [305, 0]
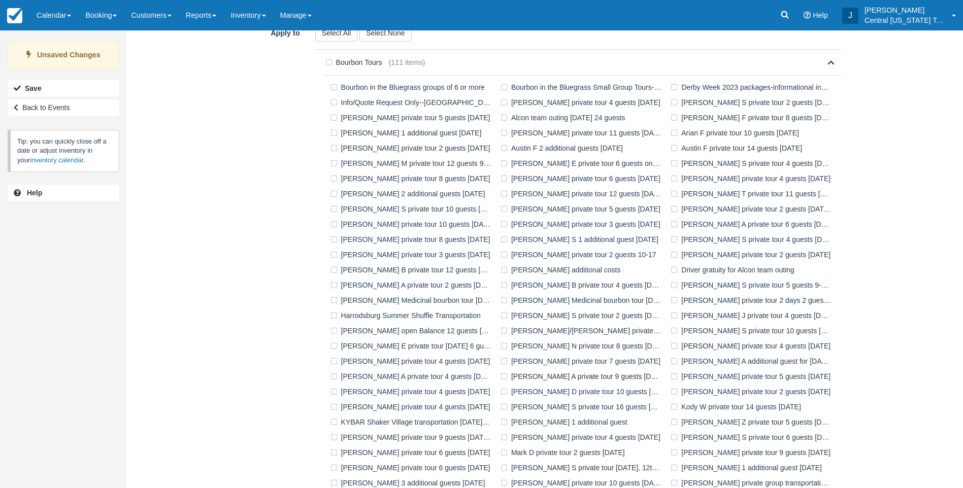
click at [548, 378] on label "[PERSON_NAME] A private tour 9 guests [DATE]" at bounding box center [583, 376] width 170 height 15
checkbox input "true"
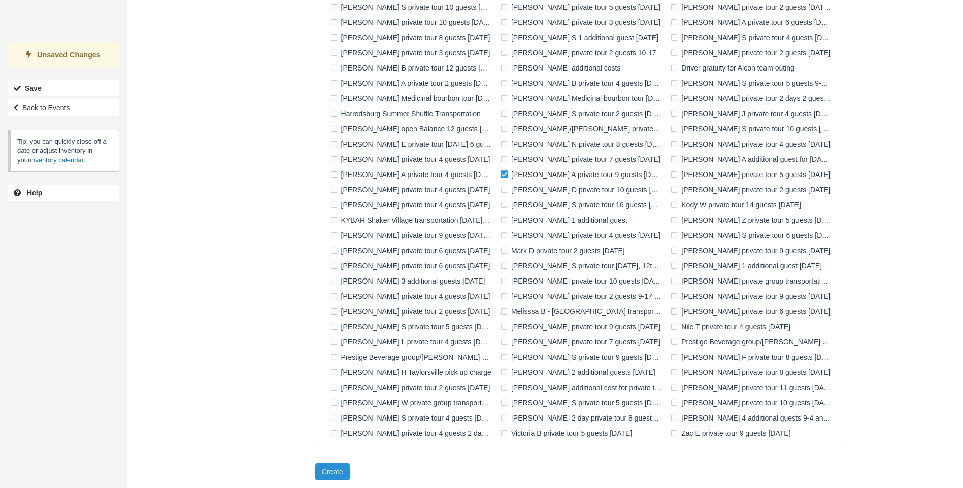
click at [338, 472] on button "Create" at bounding box center [332, 472] width 35 height 17
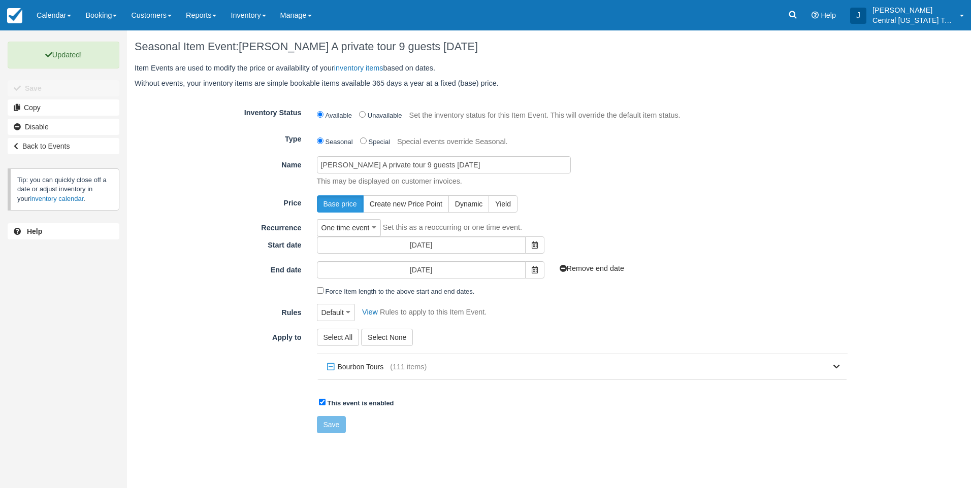
click at [721, 213] on form "Inventory Status Available Unavailable Set the inventory status for this Item E…" at bounding box center [491, 269] width 713 height 330
